Goal: Navigation & Orientation: Find specific page/section

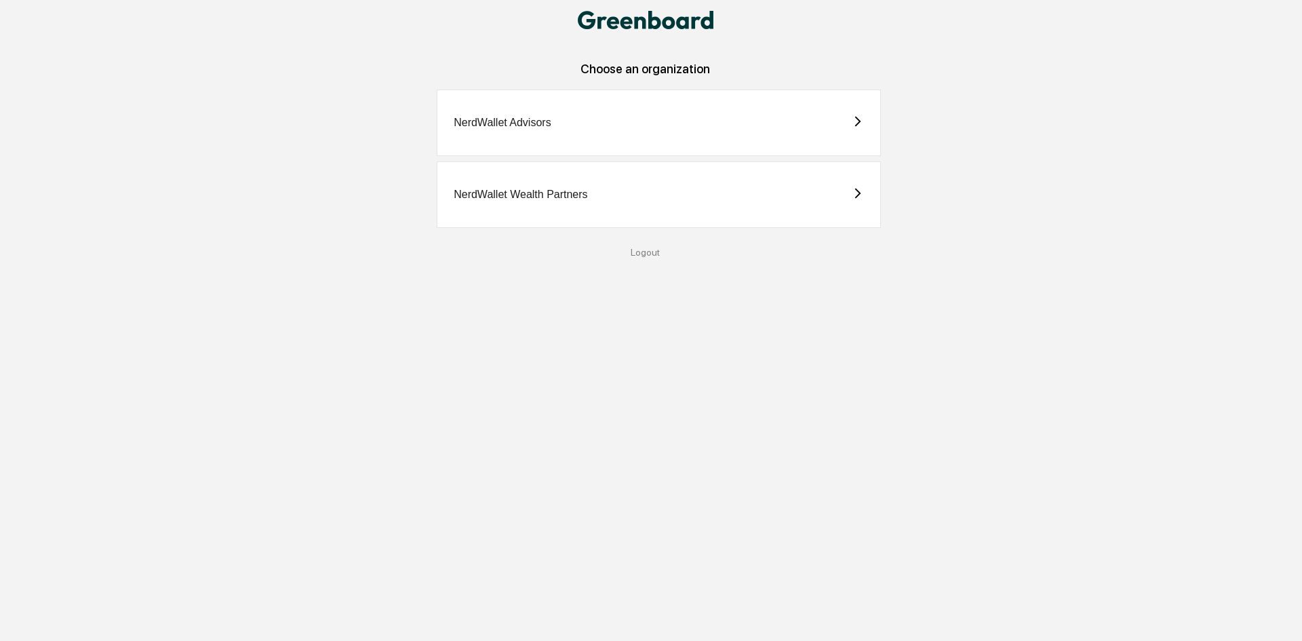
click at [546, 189] on div "NerdWallet Wealth Partners" at bounding box center [521, 195] width 134 height 12
click at [559, 135] on div "NerdWallet Advisors" at bounding box center [659, 123] width 444 height 66
